Goal: Ask a question

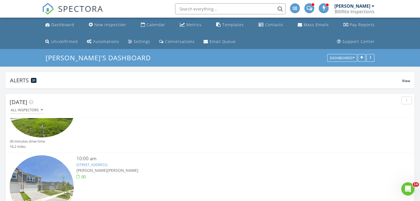
scroll to position [85, 0]
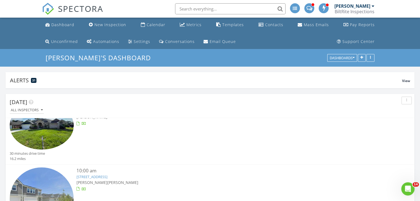
click at [107, 177] on link "782 Nocatee Village Drive, Nocatee, FL 32081" at bounding box center [91, 177] width 31 height 5
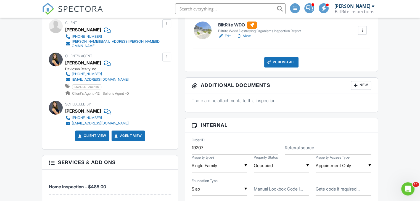
scroll to position [252, 0]
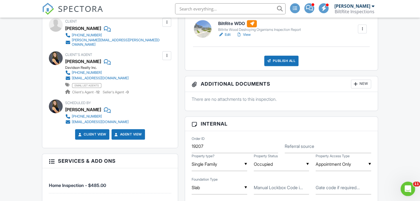
click at [402, 188] on div "Open Intercom Messenger" at bounding box center [407, 188] width 18 height 18
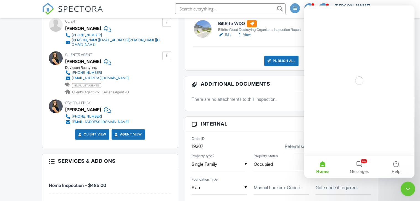
scroll to position [0, 0]
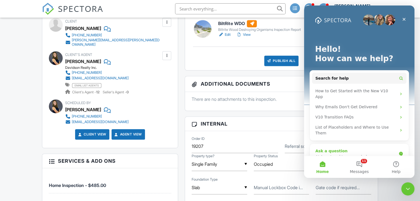
click at [338, 154] on div "AI Agent and team can help" at bounding box center [355, 157] width 81 height 6
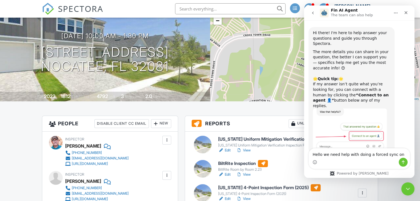
scroll to position [62, 0]
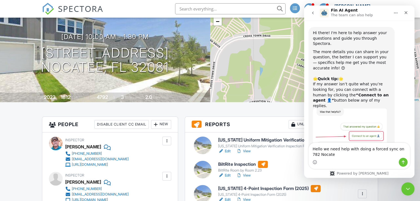
type textarea "Hello we need help with doing a forced sync on 782 Nocatee"
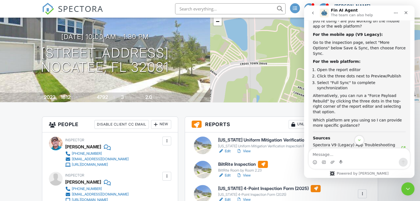
scroll to position [204, 0]
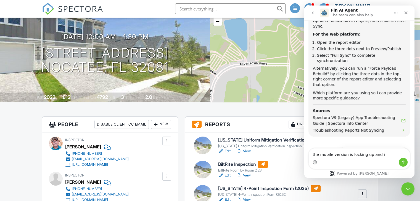
type textarea "the mobile version is locking up and i"
click at [384, 161] on button "Connect to an agent 👤" at bounding box center [380, 166] width 54 height 11
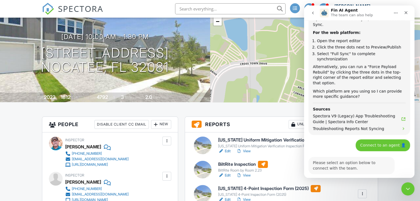
scroll to position [232, 0]
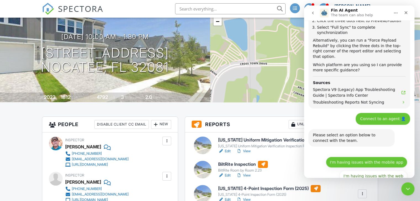
click at [393, 157] on button "I'm having issues with the mobile app" at bounding box center [366, 162] width 81 height 11
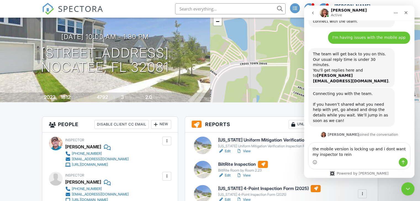
scroll to position [354, 0]
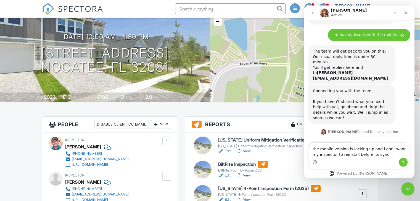
type textarea "the mobile version is locking up and i dont want my inspector to reinstall befo…"
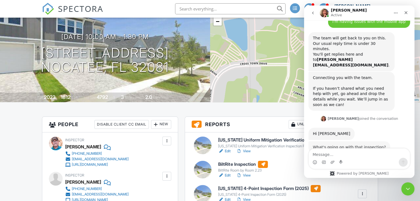
scroll to position [367, 0]
click at [267, 145] on div "[US_STATE] Uniform Mitigation Verification Inspection Form" at bounding box center [285, 146] width 135 height 4
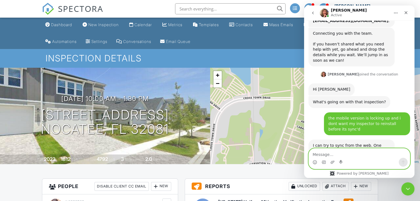
scroll to position [554, 0]
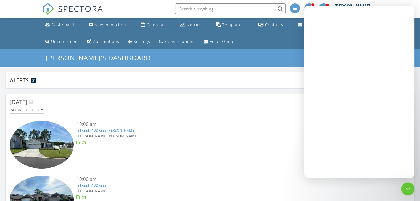
scroll to position [118, 409]
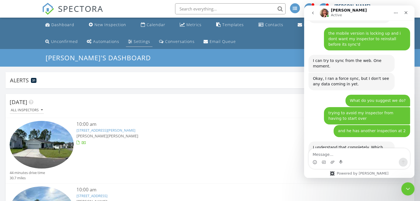
click at [134, 42] on div "Settings" at bounding box center [142, 41] width 17 height 5
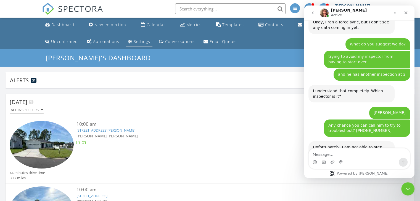
scroll to position [554, 0]
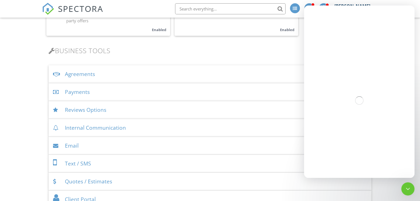
scroll to position [174, 0]
click at [89, 93] on div "Payments" at bounding box center [210, 92] width 323 height 18
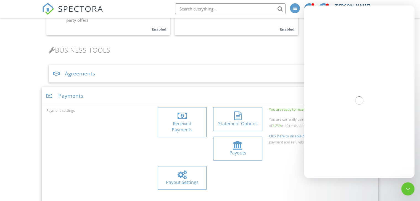
click at [186, 116] on div at bounding box center [181, 116] width 9 height 9
